Goal: Task Accomplishment & Management: Use online tool/utility

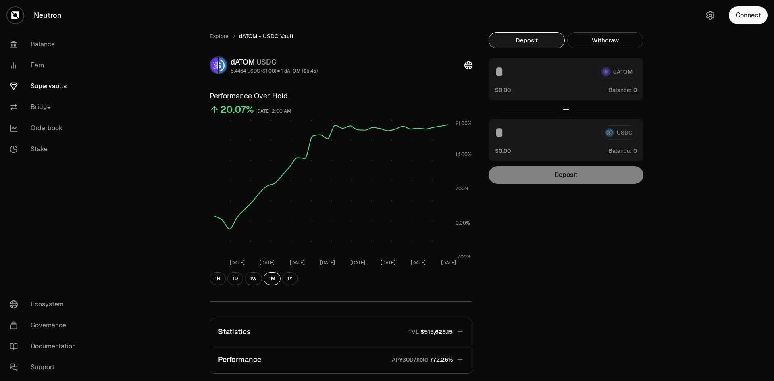
click at [524, 298] on div "Explore dATOM - USDC Vault dATOM USDC 5.4464 USDC ($1.00) = 1 dATOM ($5.45) Per…" at bounding box center [432, 260] width 464 height 457
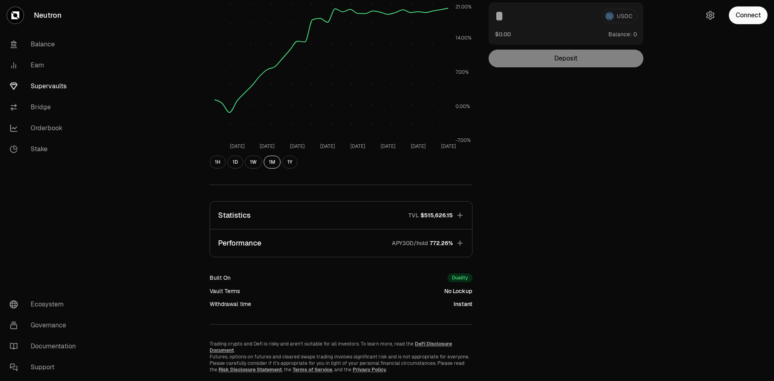
scroll to position [121, 0]
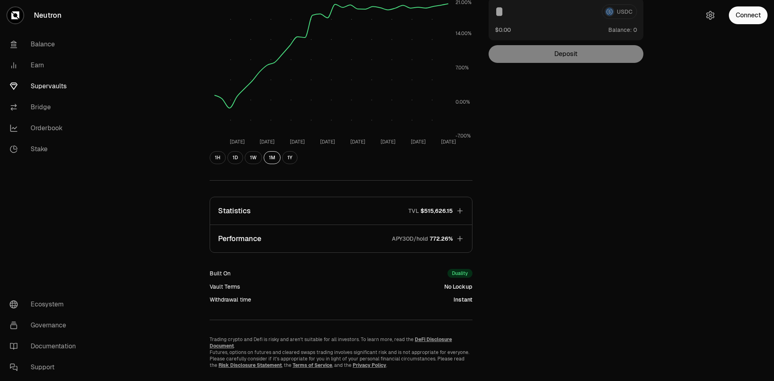
click at [459, 211] on icon "button" at bounding box center [459, 210] width 5 height 5
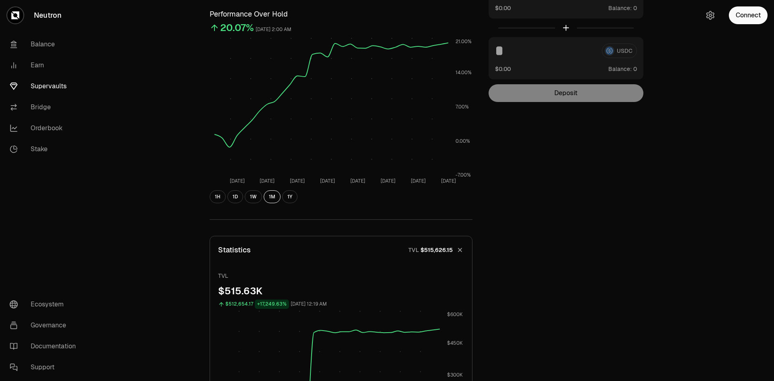
scroll to position [0, 0]
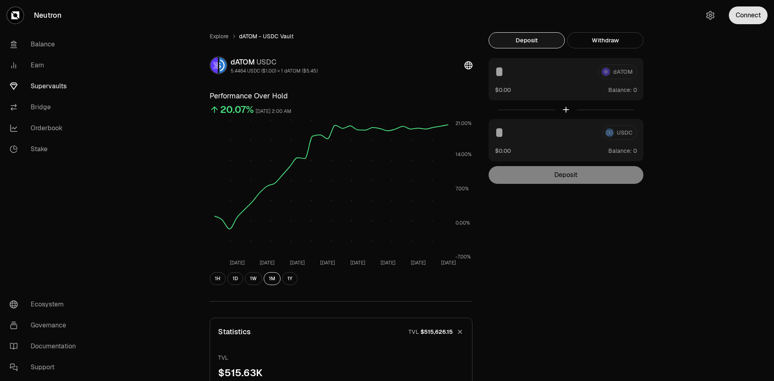
click at [746, 17] on button "Connect" at bounding box center [748, 15] width 39 height 18
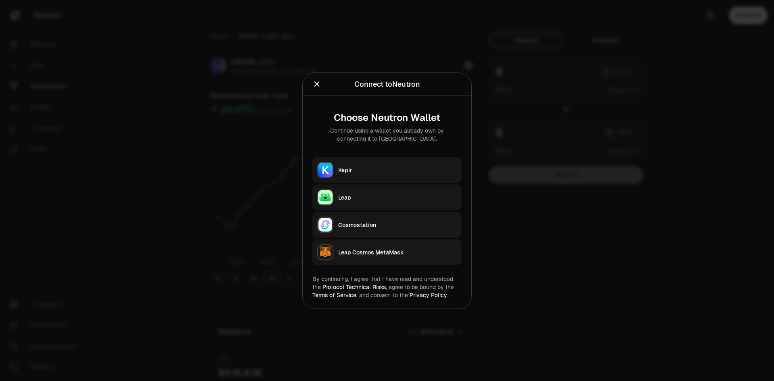
click at [392, 174] on button "Keplr" at bounding box center [386, 170] width 149 height 26
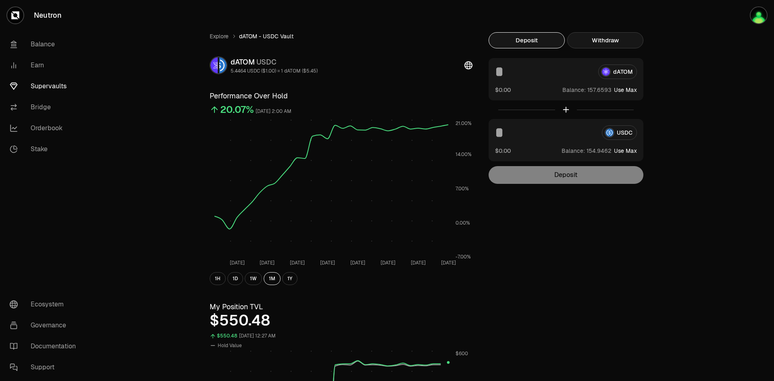
click at [607, 40] on button "Withdraw" at bounding box center [605, 40] width 76 height 16
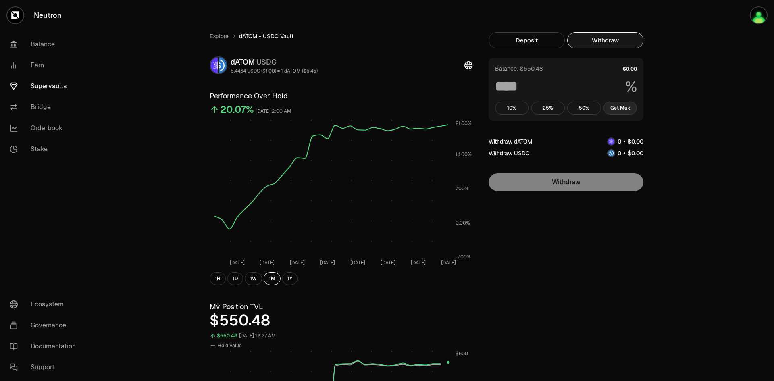
click at [628, 106] on button "Get Max" at bounding box center [620, 108] width 34 height 13
type input "***"
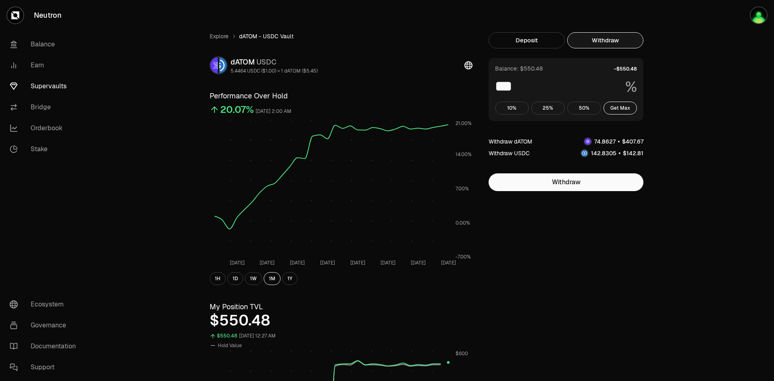
click at [40, 82] on link "Supervaults" at bounding box center [45, 86] width 84 height 21
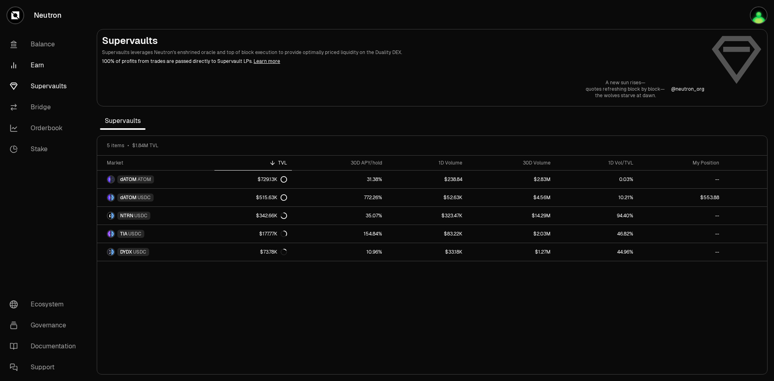
click at [42, 64] on link "Earn" at bounding box center [45, 65] width 84 height 21
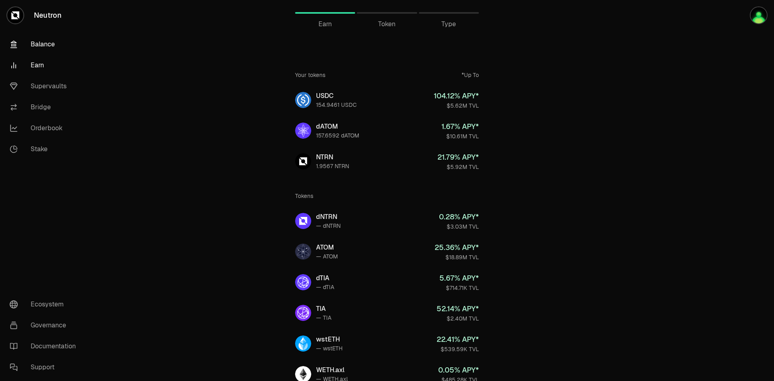
click at [46, 43] on link "Balance" at bounding box center [45, 44] width 84 height 21
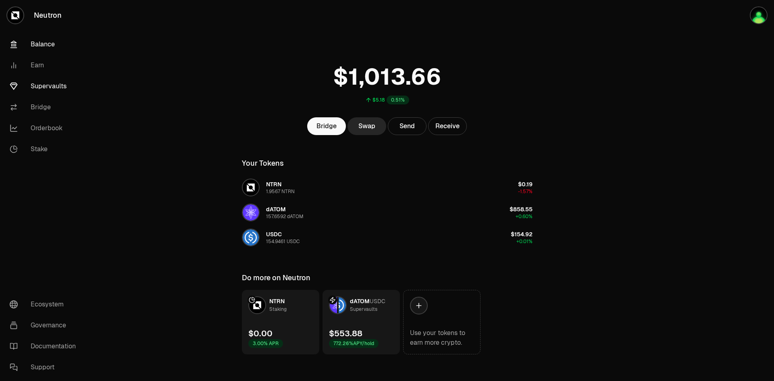
click at [42, 82] on link "Supervaults" at bounding box center [45, 86] width 84 height 21
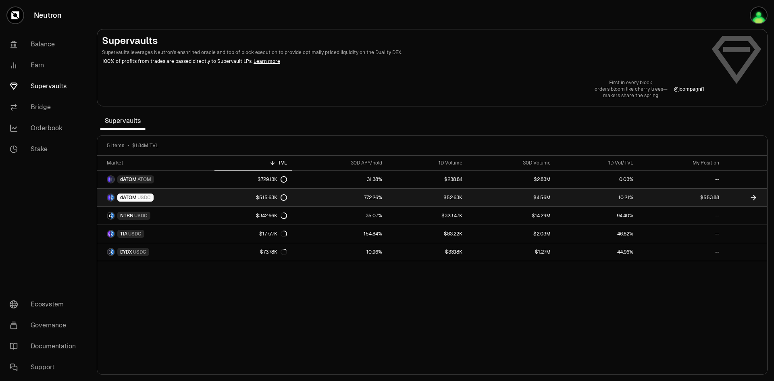
click at [163, 191] on link "dATOM USDC" at bounding box center [155, 198] width 117 height 18
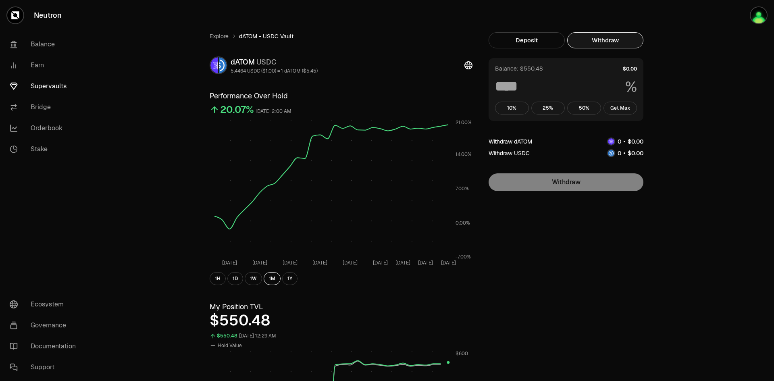
click at [610, 42] on button "Withdraw" at bounding box center [605, 40] width 76 height 16
click at [625, 105] on button "Get Max" at bounding box center [620, 108] width 34 height 13
type input "***"
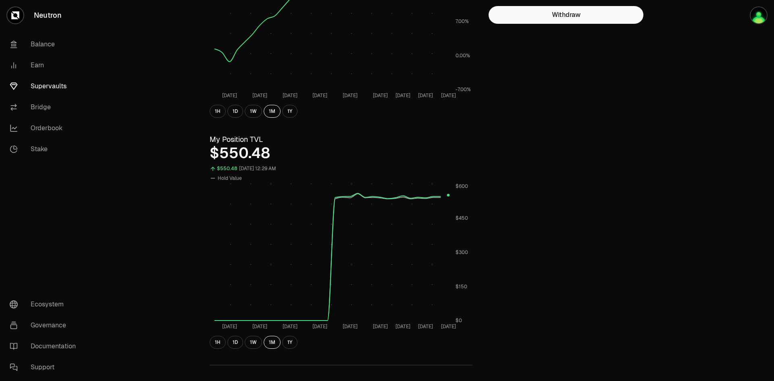
scroll to position [202, 0]
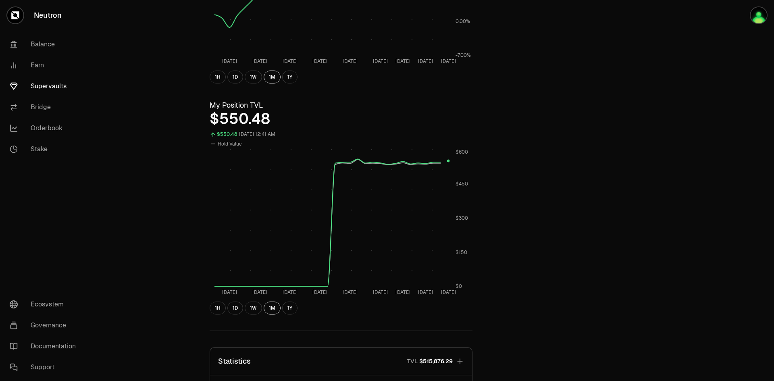
click at [529, 131] on div "Explore dATOM - USDC Vault dATOM USDC 5.4464 USDC ($1.00) = 1 dATOM ($5.45) Per…" at bounding box center [432, 175] width 464 height 688
